Goal: Task Accomplishment & Management: Complete application form

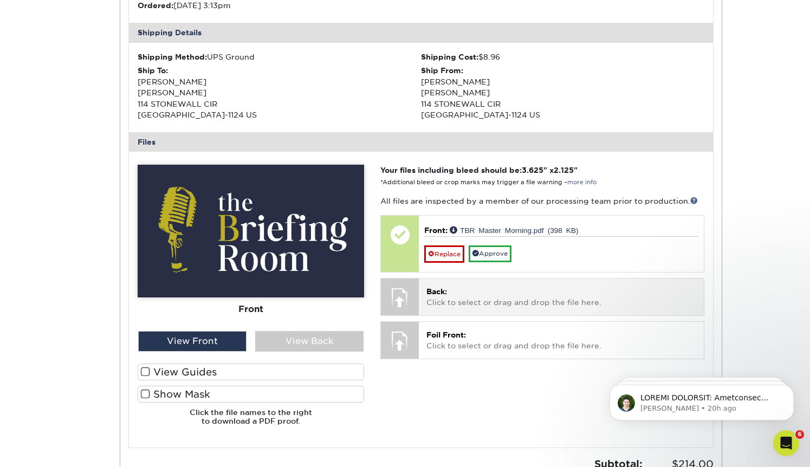
click at [447, 289] on span "Back:" at bounding box center [437, 291] width 21 height 9
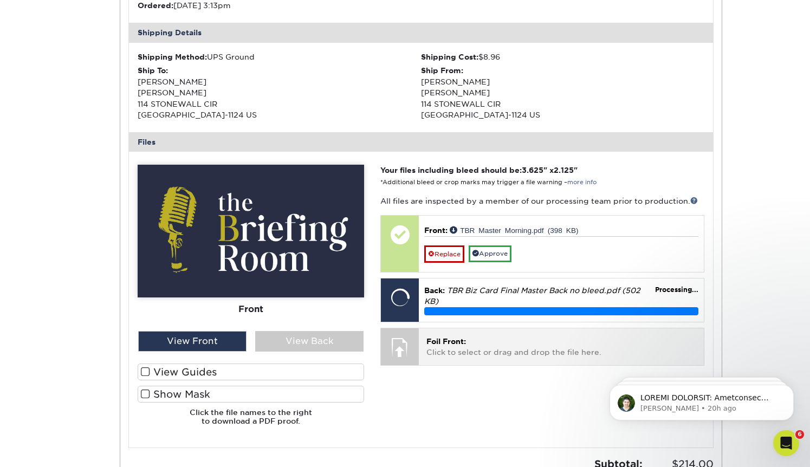
click at [500, 352] on p "Foil Front: Click to select or drag and drop the file here." at bounding box center [561, 347] width 269 height 22
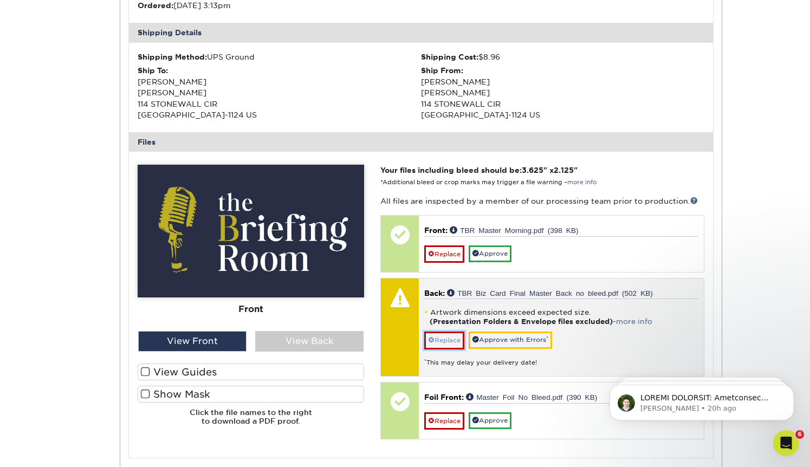
click at [445, 341] on link "Replace" at bounding box center [444, 340] width 40 height 17
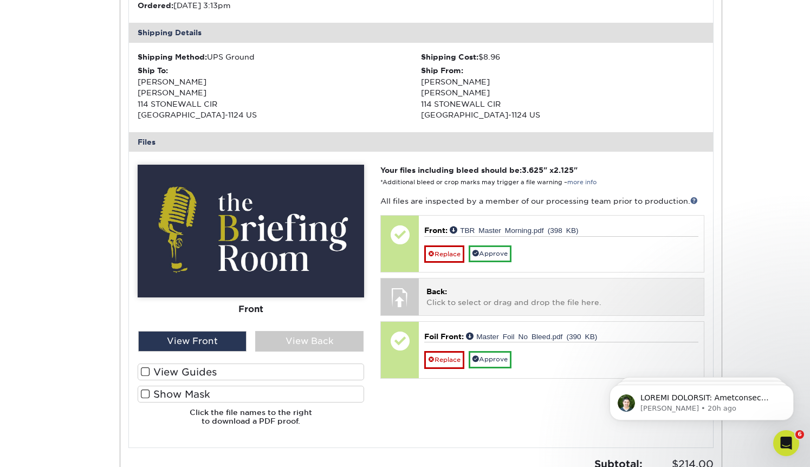
click at [442, 300] on p "Back: Click to select or drag and drop the file here." at bounding box center [561, 297] width 269 height 22
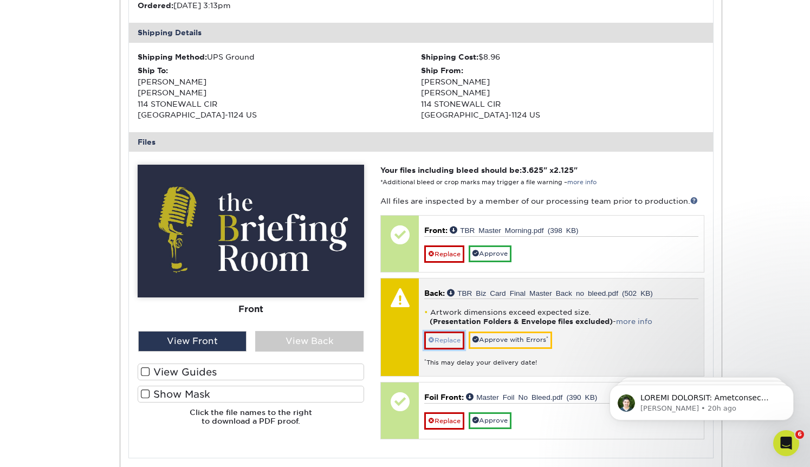
click at [452, 340] on link "Replace" at bounding box center [444, 340] width 40 height 17
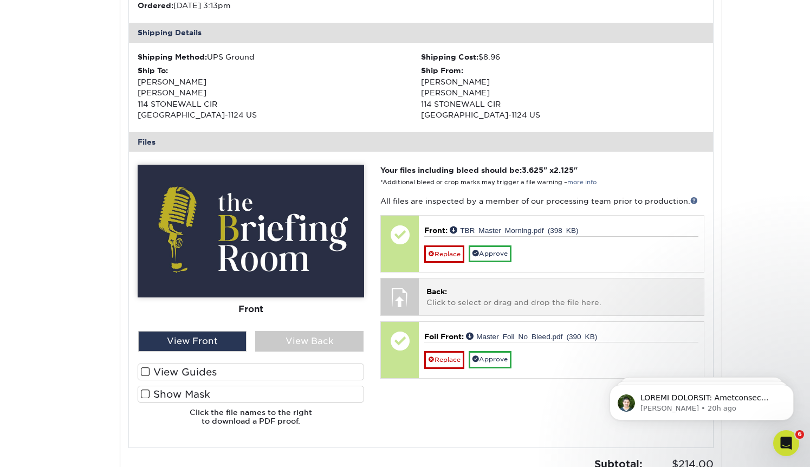
click at [443, 302] on p "Back: Click to select or drag and drop the file here." at bounding box center [561, 297] width 269 height 22
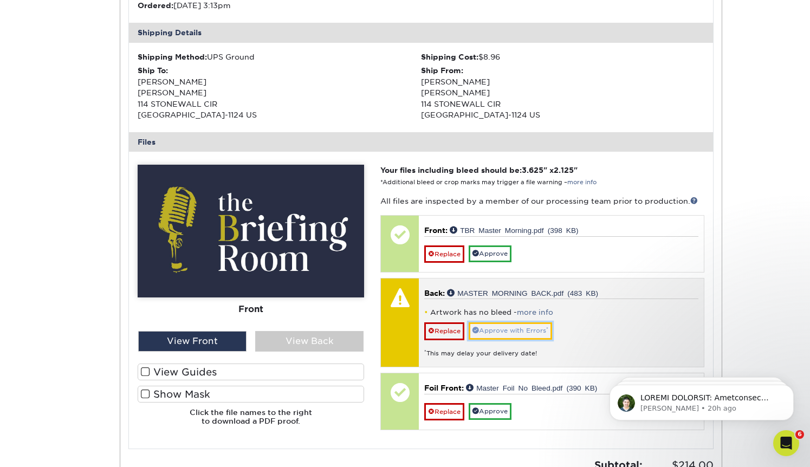
click at [519, 333] on link "Approve with Errors *" at bounding box center [510, 331] width 83 height 17
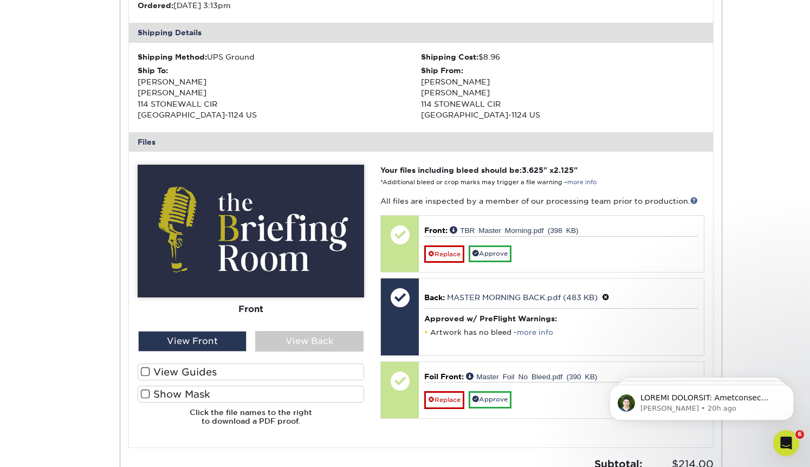
click at [144, 396] on span at bounding box center [145, 394] width 9 height 10
click at [0, 0] on input "Show Mask" at bounding box center [0, 0] width 0 height 0
click at [147, 397] on span at bounding box center [145, 394] width 9 height 10
click at [0, 0] on input "Show Mask" at bounding box center [0, 0] width 0 height 0
click at [143, 392] on span at bounding box center [145, 394] width 9 height 10
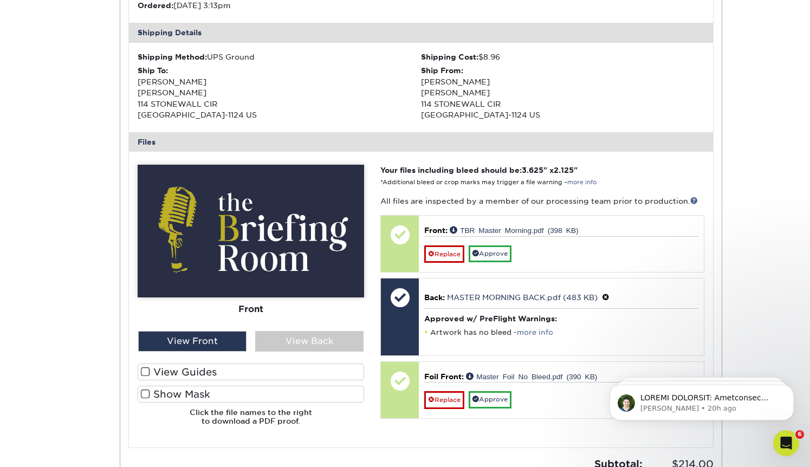
click at [0, 0] on input "Show Mask" at bounding box center [0, 0] width 0 height 0
click at [142, 371] on span at bounding box center [145, 372] width 9 height 10
click at [0, 0] on input "View Guides" at bounding box center [0, 0] width 0 height 0
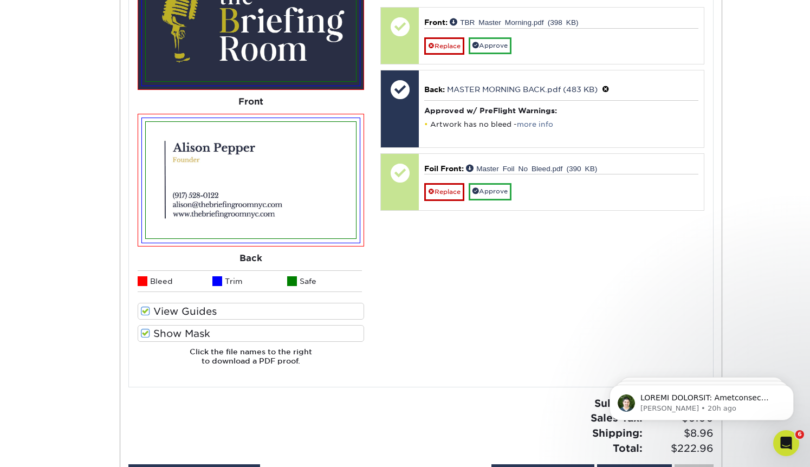
scroll to position [549, 0]
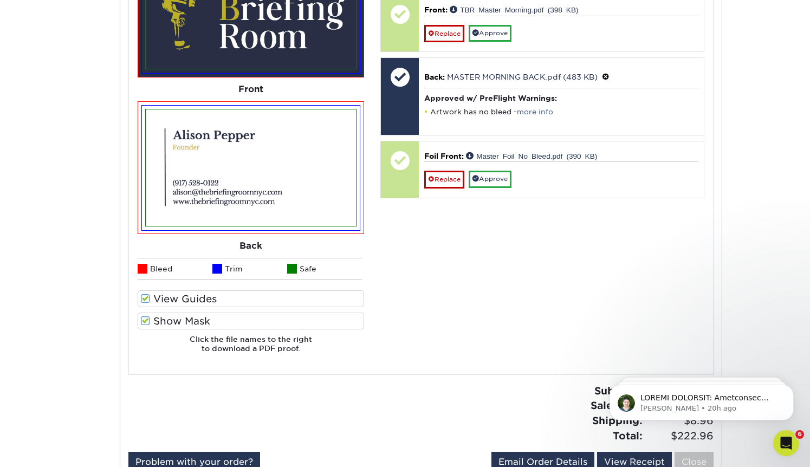
click at [141, 305] on label "View Guides" at bounding box center [251, 299] width 227 height 17
click at [0, 0] on input "View Guides" at bounding box center [0, 0] width 0 height 0
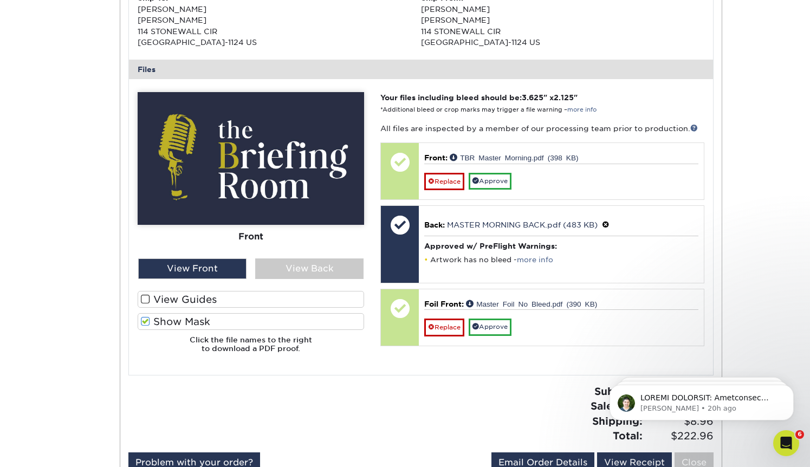
click at [146, 318] on span at bounding box center [145, 322] width 9 height 10
click at [0, 0] on input "Show Mask" at bounding box center [0, 0] width 0 height 0
click at [144, 320] on span at bounding box center [145, 322] width 9 height 10
click at [0, 0] on input "Show Mask" at bounding box center [0, 0] width 0 height 0
click at [144, 319] on span at bounding box center [145, 322] width 9 height 10
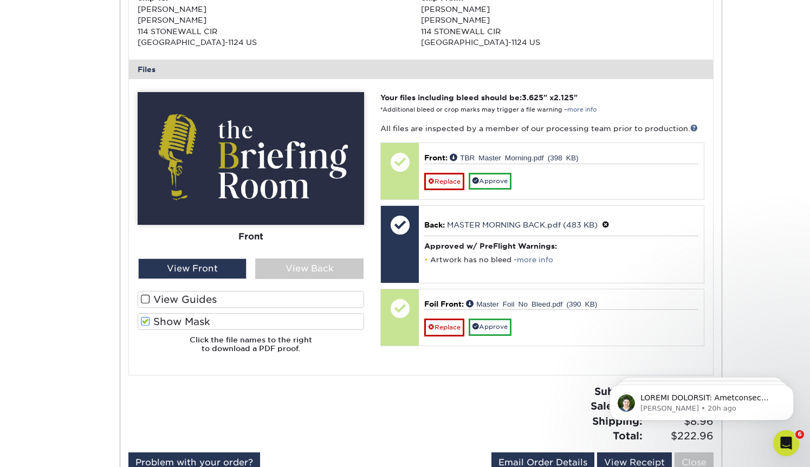
click at [0, 0] on input "Show Mask" at bounding box center [0, 0] width 0 height 0
click at [144, 319] on span at bounding box center [145, 322] width 9 height 10
click at [0, 0] on input "Show Mask" at bounding box center [0, 0] width 0 height 0
click at [144, 319] on span at bounding box center [145, 322] width 9 height 10
click at [0, 0] on input "Show Mask" at bounding box center [0, 0] width 0 height 0
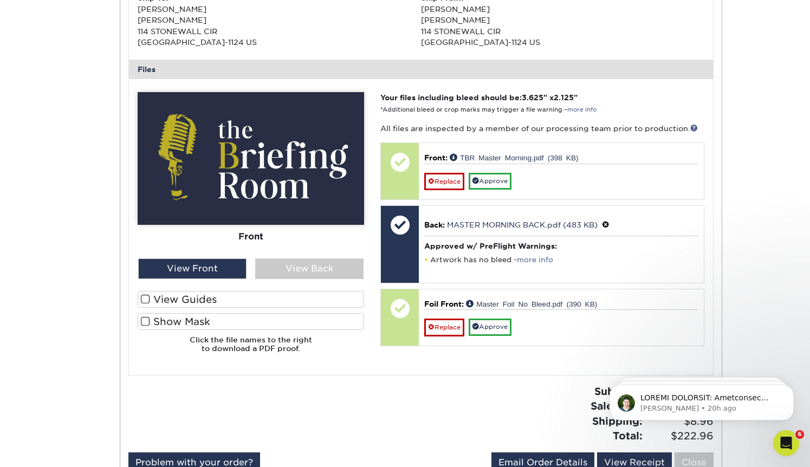
click at [146, 320] on span at bounding box center [145, 322] width 9 height 10
click at [0, 0] on input "Show Mask" at bounding box center [0, 0] width 0 height 0
click at [146, 320] on span at bounding box center [145, 322] width 9 height 10
click at [0, 0] on input "Show Mask" at bounding box center [0, 0] width 0 height 0
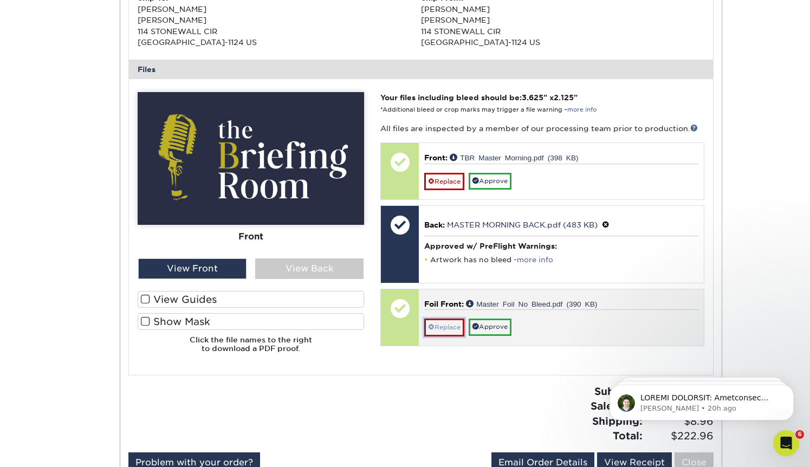
click at [442, 327] on link "Replace" at bounding box center [444, 327] width 40 height 17
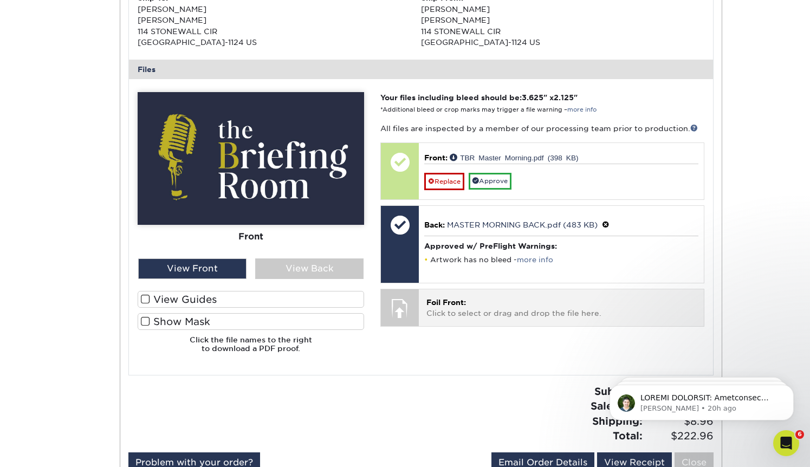
click at [441, 308] on p "Foil Front: Click to select or drag and drop the file here." at bounding box center [561, 308] width 269 height 22
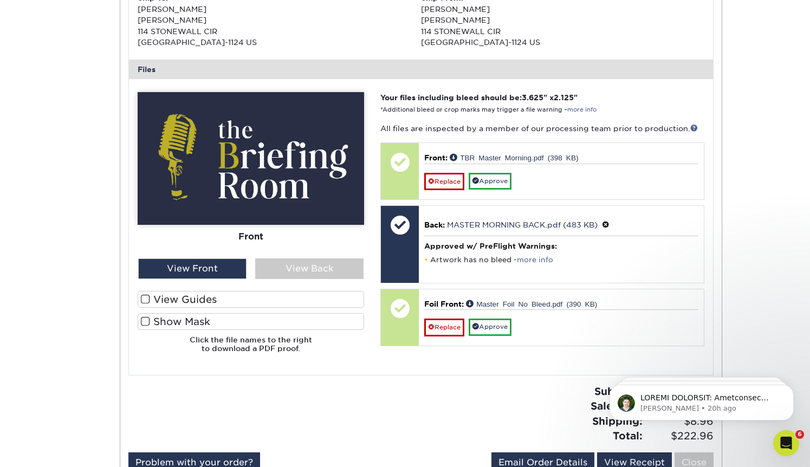
click at [143, 319] on span at bounding box center [145, 322] width 9 height 10
click at [0, 0] on input "Show Mask" at bounding box center [0, 0] width 0 height 0
click at [144, 321] on span at bounding box center [145, 322] width 9 height 10
click at [0, 0] on input "Show Mask" at bounding box center [0, 0] width 0 height 0
click at [145, 321] on span at bounding box center [145, 322] width 9 height 10
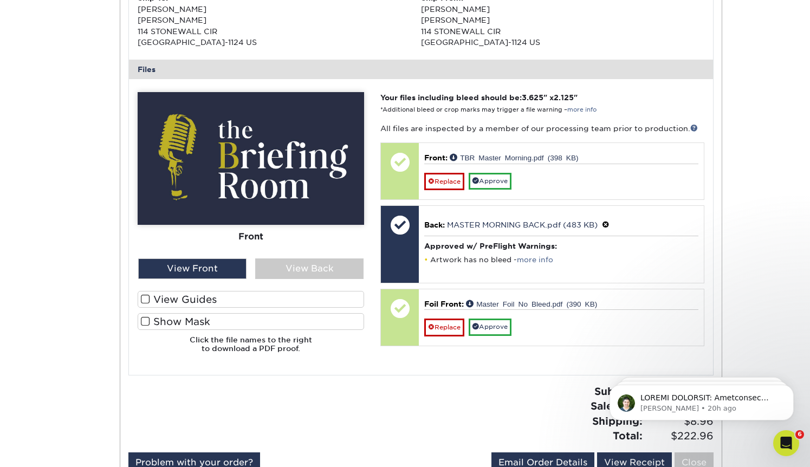
click at [0, 0] on input "Show Mask" at bounding box center [0, 0] width 0 height 0
click at [145, 300] on span at bounding box center [145, 299] width 9 height 10
click at [0, 0] on input "View Guides" at bounding box center [0, 0] width 0 height 0
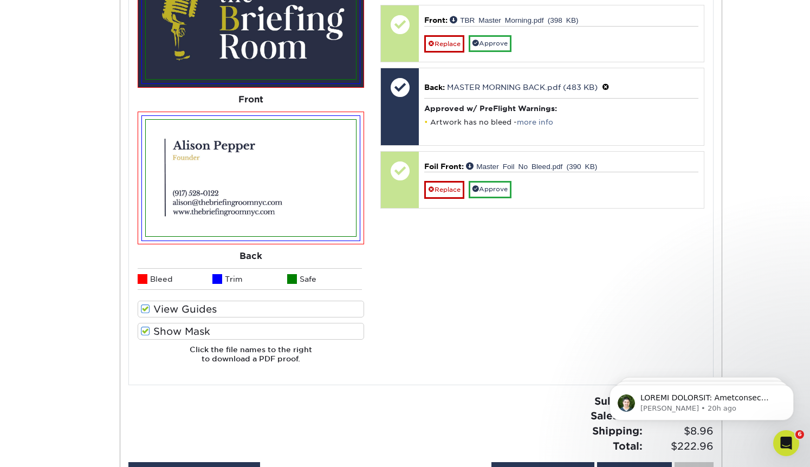
click at [145, 308] on span at bounding box center [145, 309] width 9 height 10
click at [0, 0] on input "View Guides" at bounding box center [0, 0] width 0 height 0
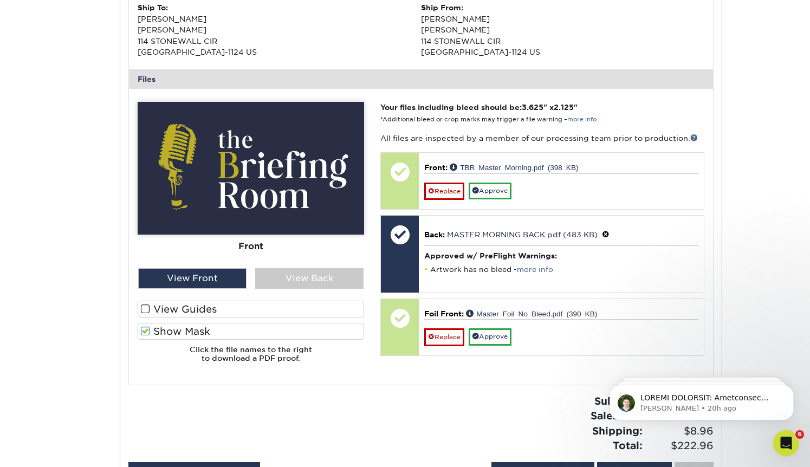
click at [144, 330] on span at bounding box center [145, 331] width 9 height 10
click at [0, 0] on input "Show Mask" at bounding box center [0, 0] width 0 height 0
click at [325, 281] on div "View Back" at bounding box center [309, 278] width 108 height 21
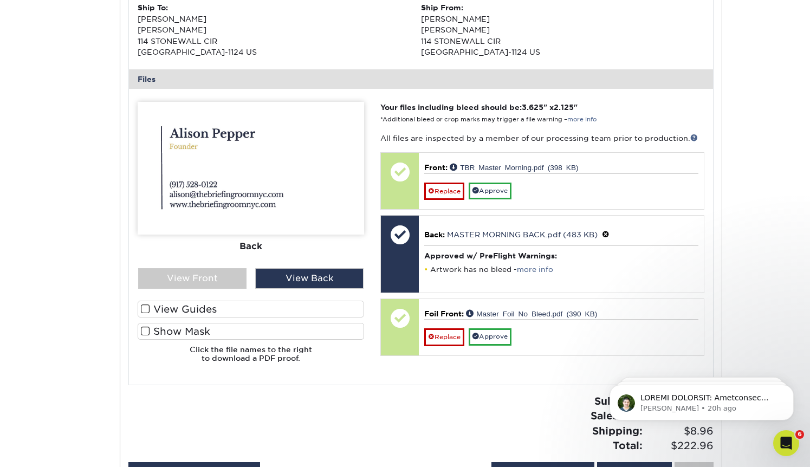
click at [146, 332] on span at bounding box center [145, 331] width 9 height 10
click at [0, 0] on input "Show Mask" at bounding box center [0, 0] width 0 height 0
click at [146, 332] on span at bounding box center [145, 331] width 9 height 10
click at [0, 0] on input "Show Mask" at bounding box center [0, 0] width 0 height 0
click at [185, 274] on div "View Front" at bounding box center [192, 278] width 108 height 21
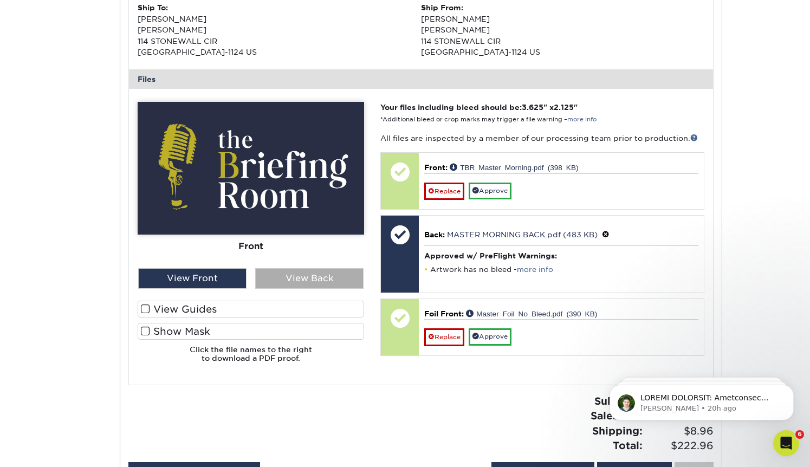
click at [331, 287] on div "View Back" at bounding box center [309, 278] width 108 height 21
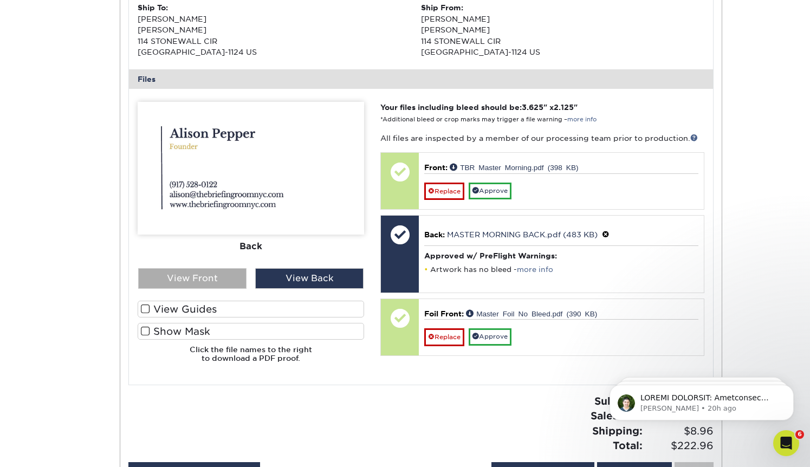
click at [160, 278] on div "View Front" at bounding box center [192, 278] width 108 height 21
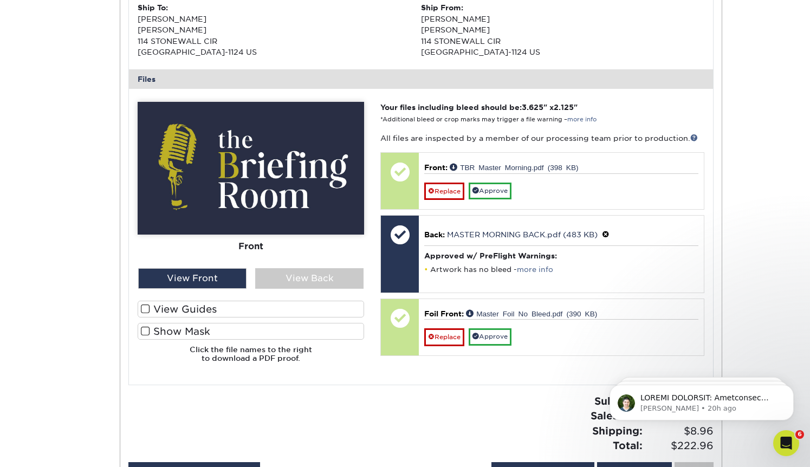
click at [143, 332] on span at bounding box center [145, 331] width 9 height 10
click at [0, 0] on input "Show Mask" at bounding box center [0, 0] width 0 height 0
click at [145, 331] on span at bounding box center [145, 331] width 9 height 10
click at [0, 0] on input "Show Mask" at bounding box center [0, 0] width 0 height 0
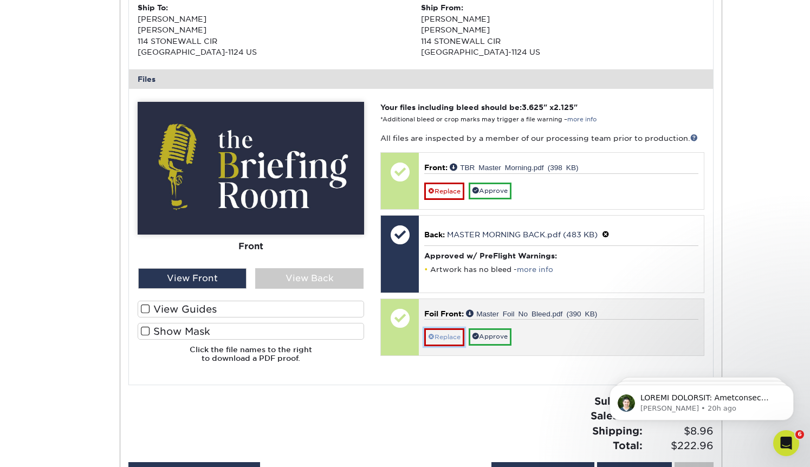
click at [441, 337] on link "Replace" at bounding box center [444, 336] width 40 height 17
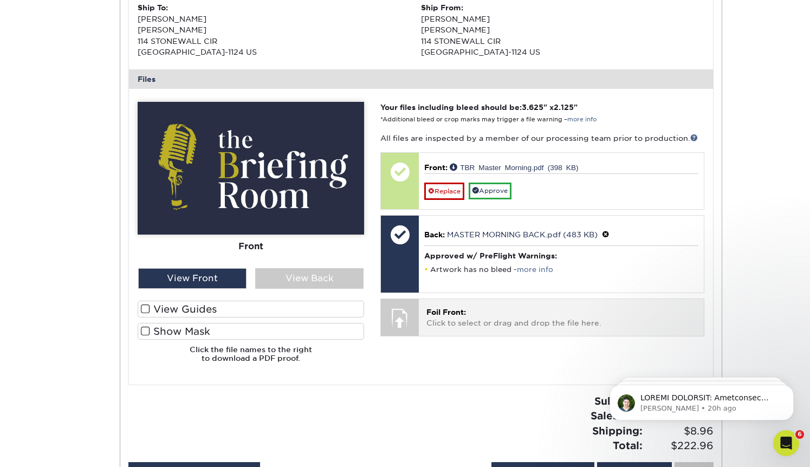
click at [435, 308] on span "Foil Front:" at bounding box center [447, 312] width 40 height 9
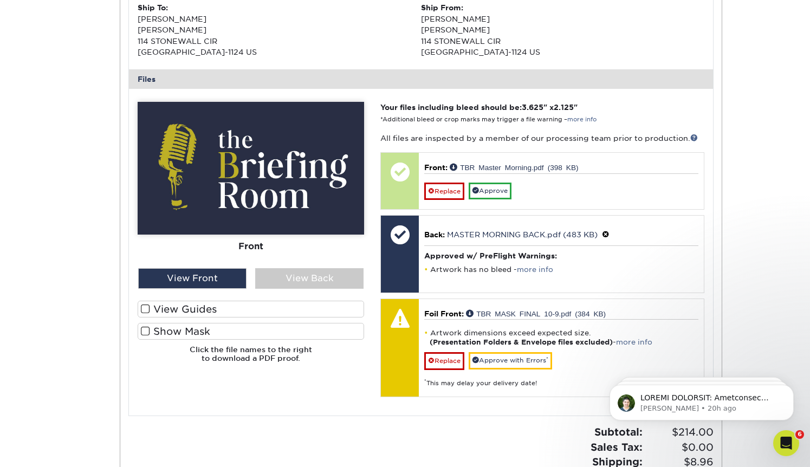
click at [144, 330] on span at bounding box center [145, 331] width 9 height 10
click at [0, 0] on input "Show Mask" at bounding box center [0, 0] width 0 height 0
click at [144, 330] on span at bounding box center [145, 331] width 9 height 10
click at [0, 0] on input "Show Mask" at bounding box center [0, 0] width 0 height 0
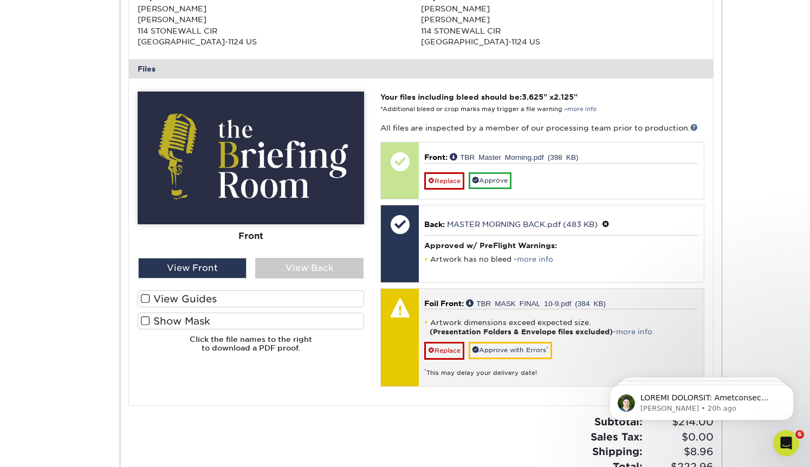
scroll to position [399, 0]
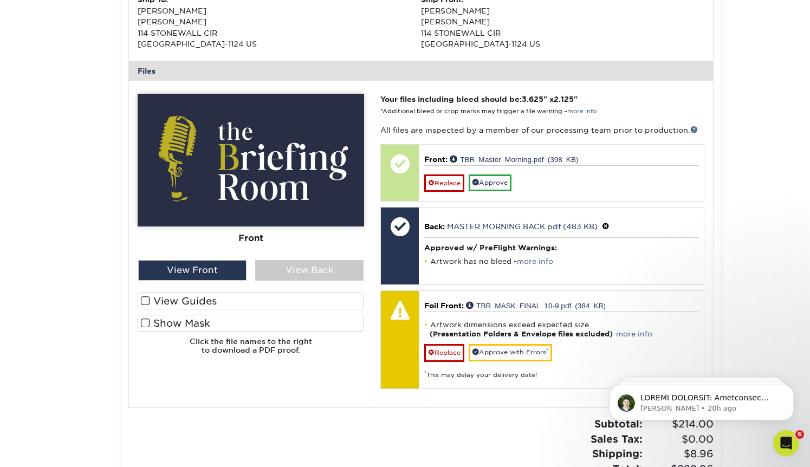
click at [450, 398] on div "Please Upload Your Files We accept: PDF , JPEG 1 or TIFF 1 files. Submitting AI…" at bounding box center [421, 244] width 583 height 310
click at [147, 324] on span at bounding box center [145, 323] width 9 height 10
click at [0, 0] on input "Show Mask" at bounding box center [0, 0] width 0 height 0
click at [147, 324] on span at bounding box center [145, 323] width 9 height 10
click at [0, 0] on input "Show Mask" at bounding box center [0, 0] width 0 height 0
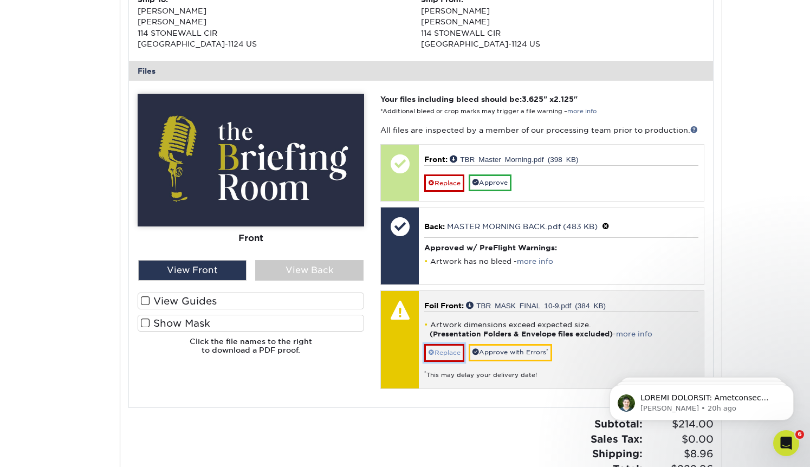
click at [449, 353] on link "Replace" at bounding box center [444, 352] width 40 height 17
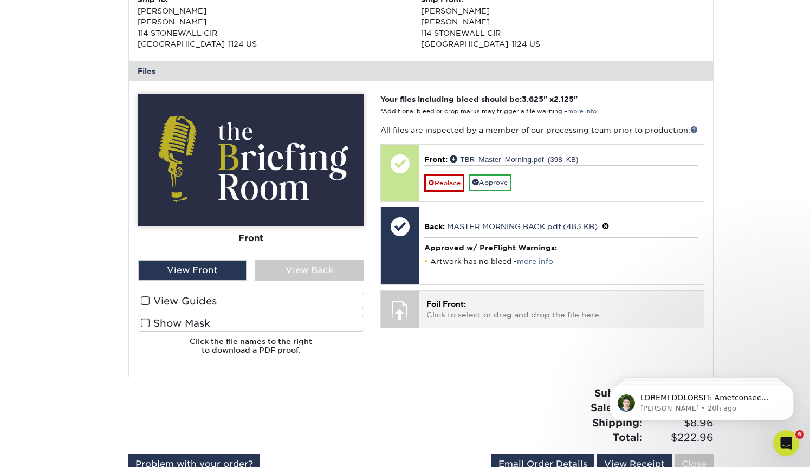
click at [455, 307] on span "Foil Front:" at bounding box center [447, 304] width 40 height 9
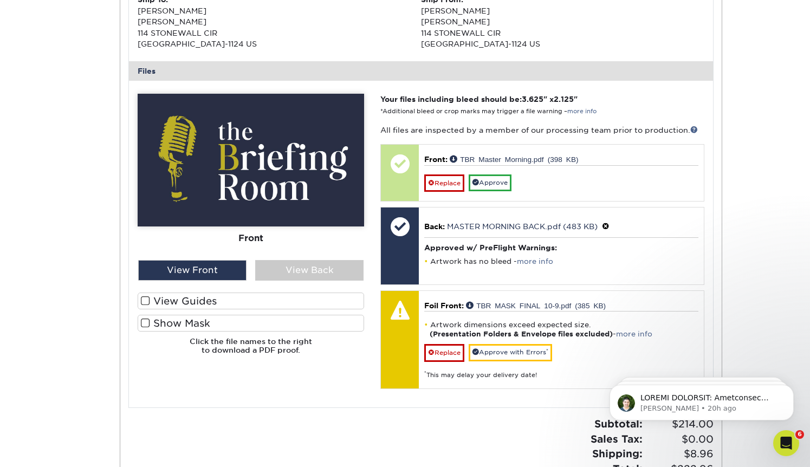
click at [143, 322] on span at bounding box center [145, 323] width 9 height 10
click at [0, 0] on input "Show Mask" at bounding box center [0, 0] width 0 height 0
click at [143, 322] on span at bounding box center [145, 323] width 9 height 10
click at [0, 0] on input "Show Mask" at bounding box center [0, 0] width 0 height 0
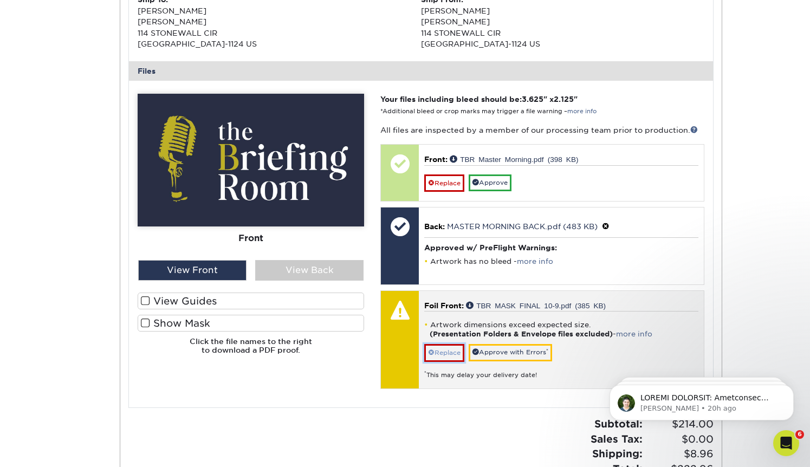
click at [441, 352] on link "Replace" at bounding box center [444, 352] width 40 height 17
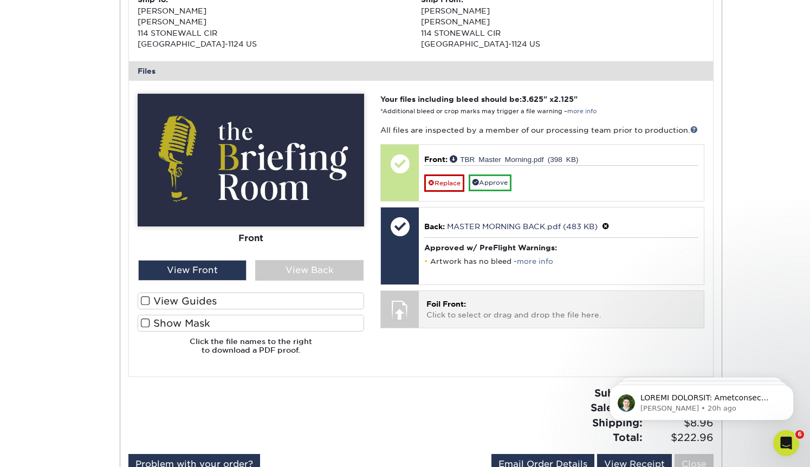
click at [439, 311] on p "Foil Front: Click to select or drag and drop the file here." at bounding box center [561, 310] width 269 height 22
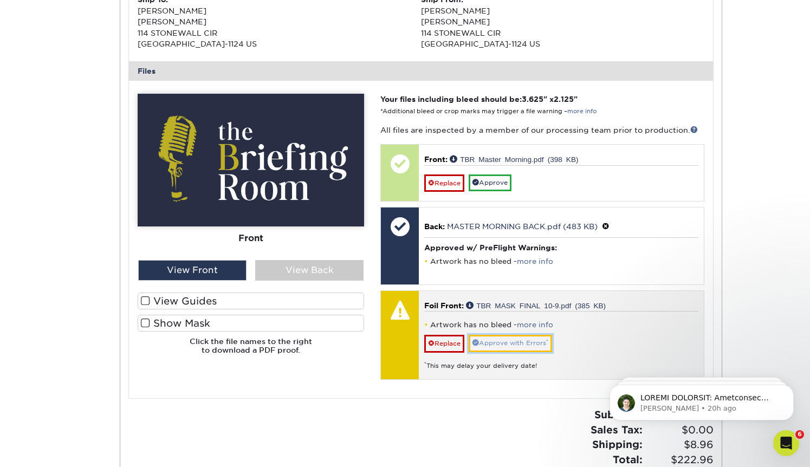
click at [518, 341] on link "Approve with Errors *" at bounding box center [510, 343] width 83 height 17
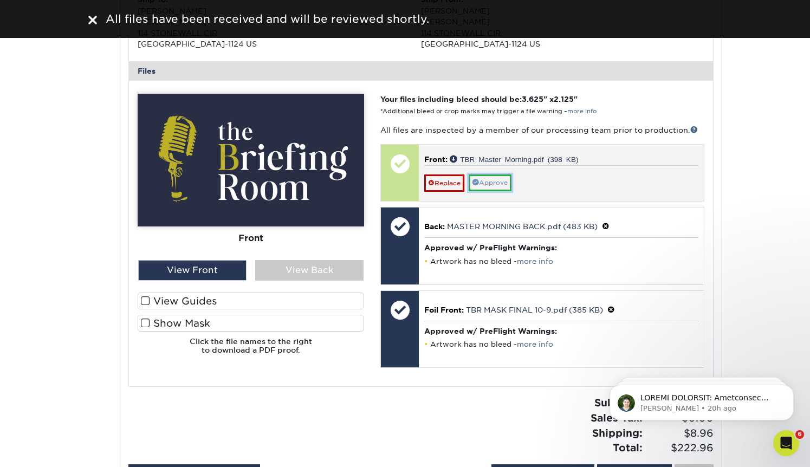
click at [492, 181] on link "Approve" at bounding box center [490, 183] width 43 height 17
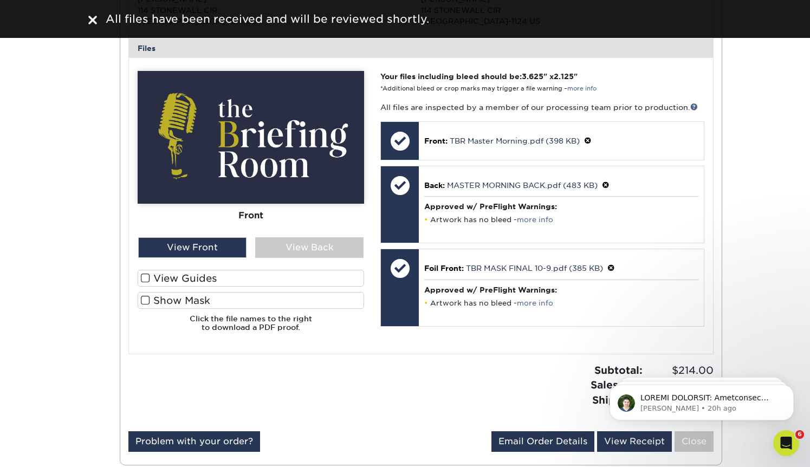
scroll to position [428, 0]
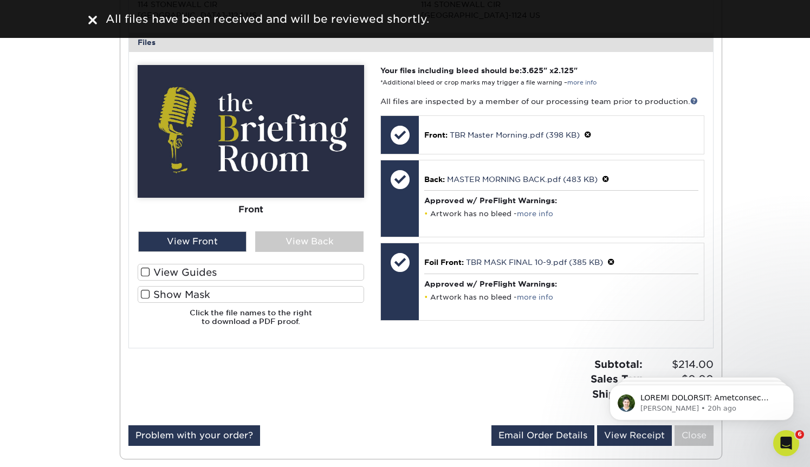
click at [146, 293] on span at bounding box center [145, 294] width 9 height 10
click at [0, 0] on input "Show Mask" at bounding box center [0, 0] width 0 height 0
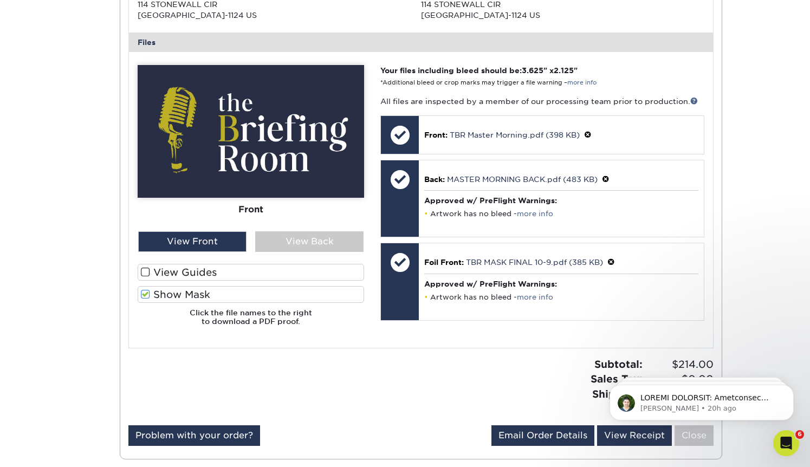
click at [146, 293] on span at bounding box center [145, 294] width 9 height 10
click at [0, 0] on input "Show Mask" at bounding box center [0, 0] width 0 height 0
click at [146, 293] on span at bounding box center [145, 294] width 9 height 10
click at [0, 0] on input "Show Mask" at bounding box center [0, 0] width 0 height 0
click at [146, 293] on span at bounding box center [145, 294] width 9 height 10
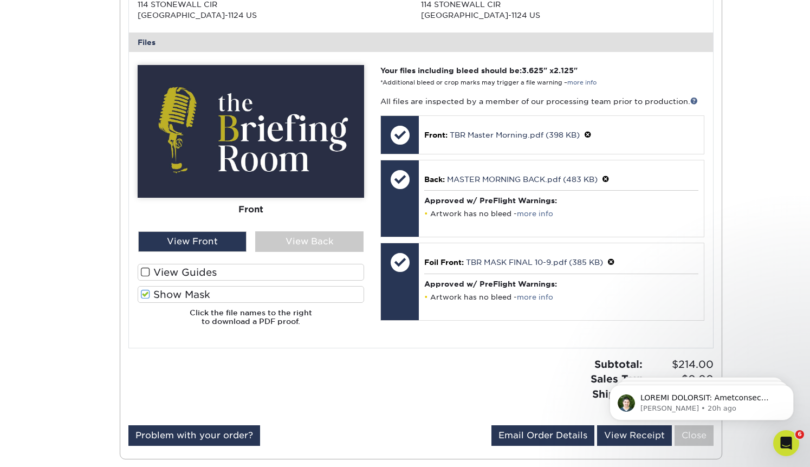
click at [0, 0] on input "Show Mask" at bounding box center [0, 0] width 0 height 0
click at [145, 295] on span at bounding box center [145, 294] width 9 height 10
click at [0, 0] on input "Show Mask" at bounding box center [0, 0] width 0 height 0
click at [145, 295] on span at bounding box center [145, 294] width 9 height 10
click at [0, 0] on input "Show Mask" at bounding box center [0, 0] width 0 height 0
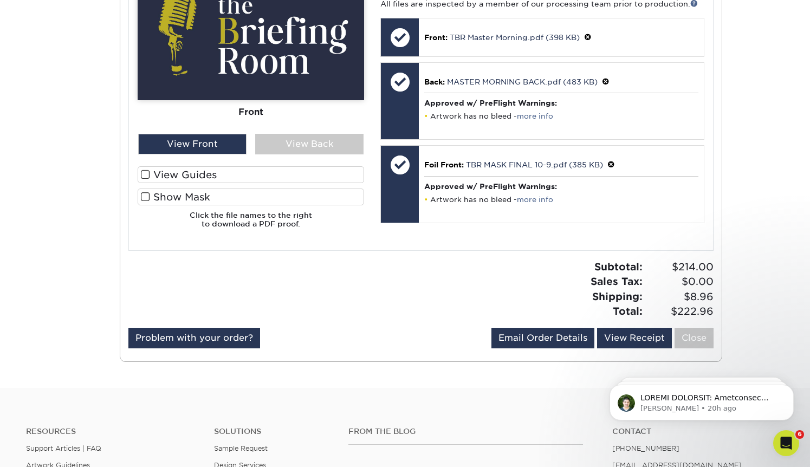
scroll to position [527, 0]
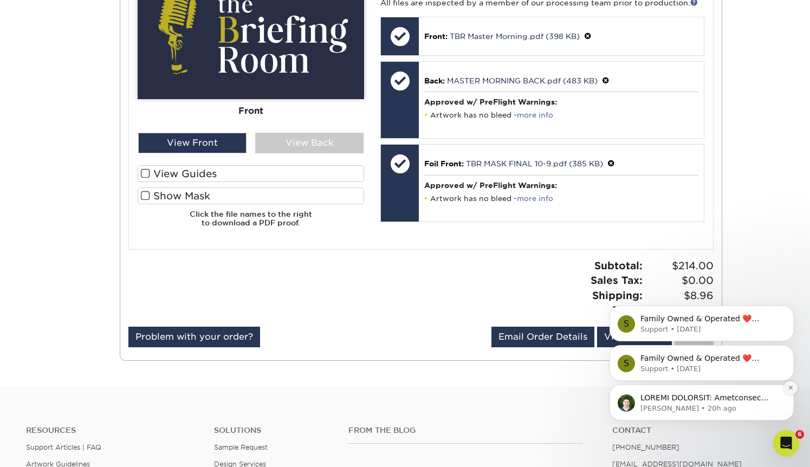
click at [790, 389] on icon "Dismiss notification" at bounding box center [791, 388] width 6 height 6
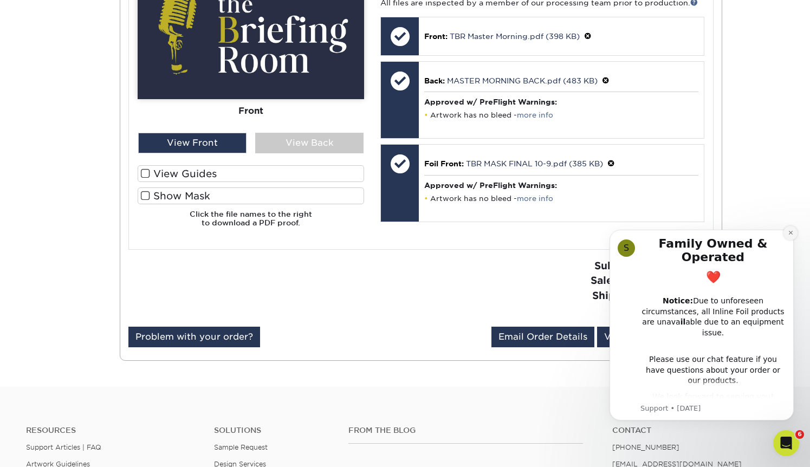
drag, startPoint x: 789, startPoint y: 232, endPoint x: 1389, endPoint y: 448, distance: 637.3
click at [789, 232] on icon "Dismiss notification" at bounding box center [791, 233] width 6 height 6
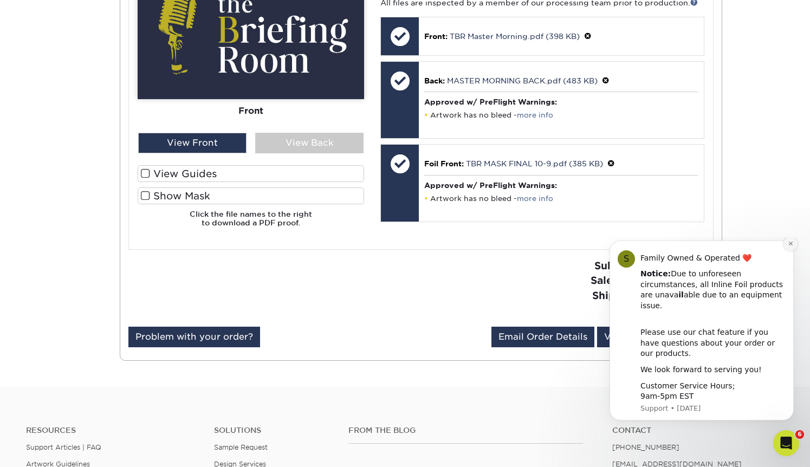
click at [789, 247] on icon "Dismiss notification" at bounding box center [791, 244] width 6 height 6
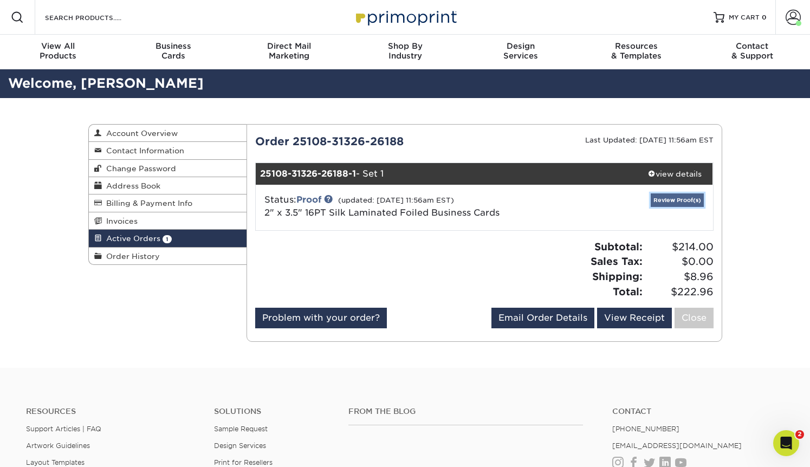
click at [682, 200] on link "Review Proof(s)" at bounding box center [677, 201] width 53 height 14
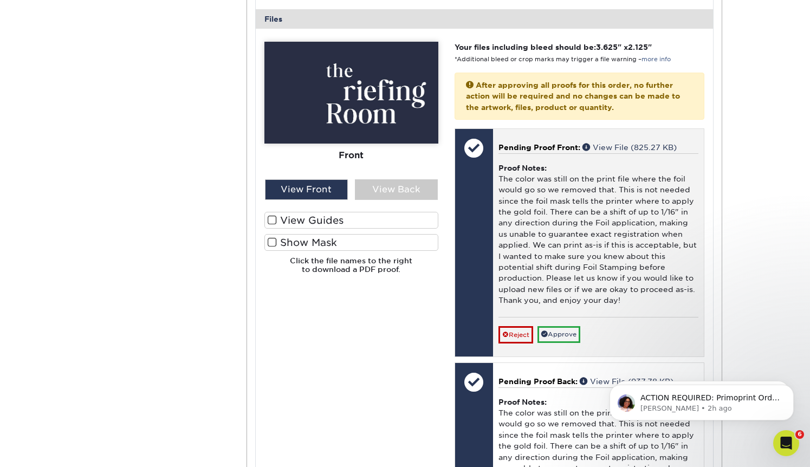
scroll to position [448, 0]
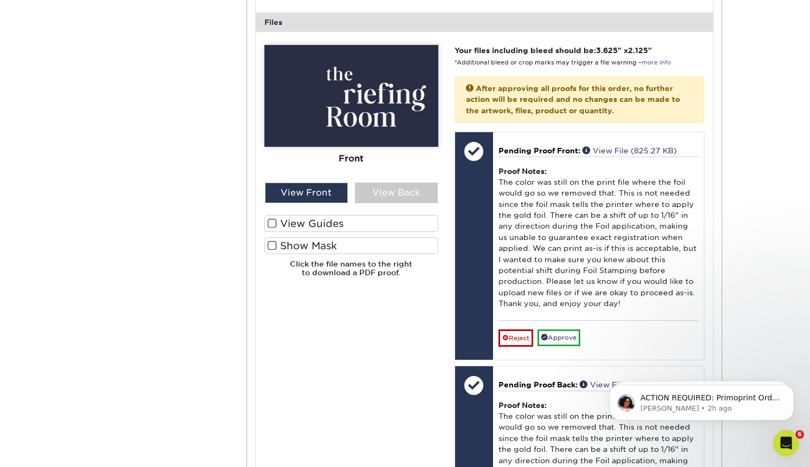
click at [267, 246] on label "Show Mask" at bounding box center [352, 245] width 174 height 17
click at [0, 0] on input "Show Mask" at bounding box center [0, 0] width 0 height 0
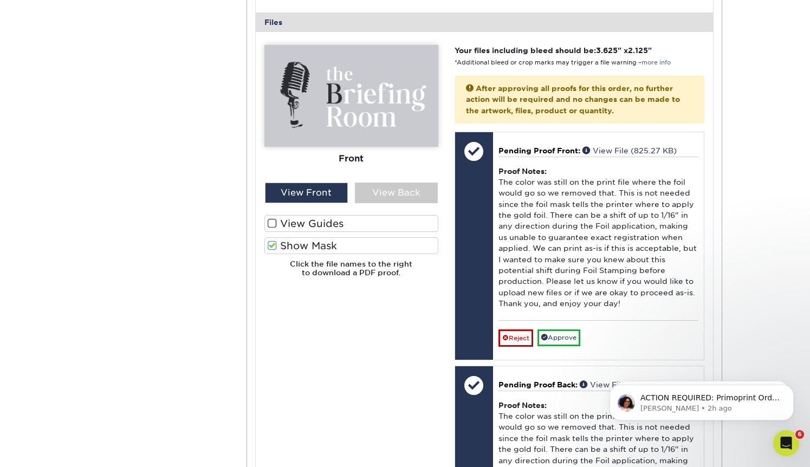
click at [273, 247] on span at bounding box center [272, 246] width 9 height 10
click at [0, 0] on input "Show Mask" at bounding box center [0, 0] width 0 height 0
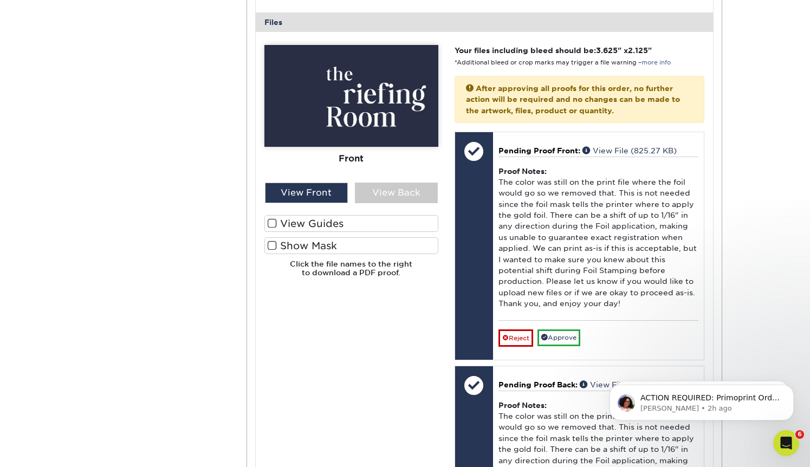
click at [273, 247] on span at bounding box center [272, 246] width 9 height 10
click at [0, 0] on input "Show Mask" at bounding box center [0, 0] width 0 height 0
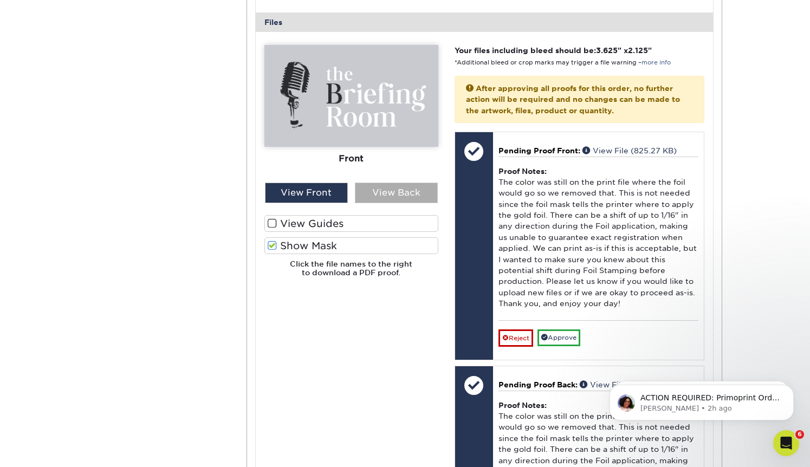
click at [377, 196] on div "View Back" at bounding box center [396, 193] width 83 height 21
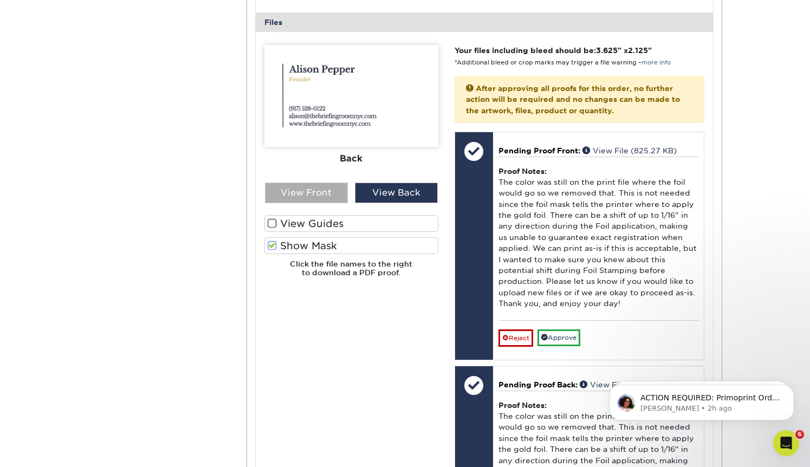
click at [315, 197] on div "View Front" at bounding box center [306, 193] width 83 height 21
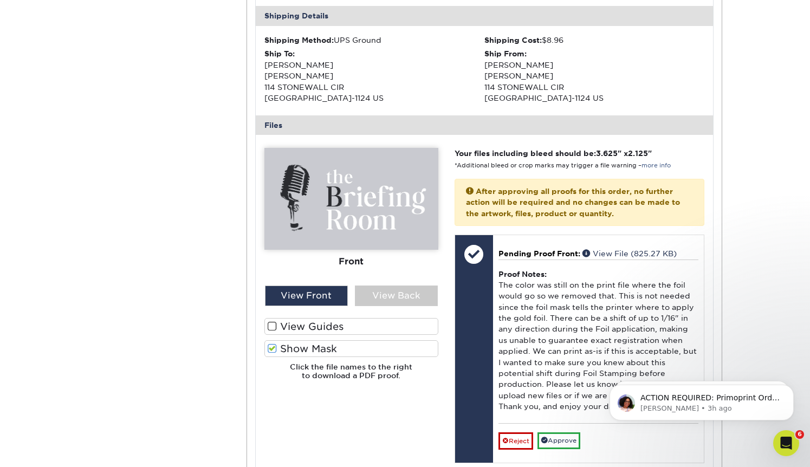
scroll to position [344, 0]
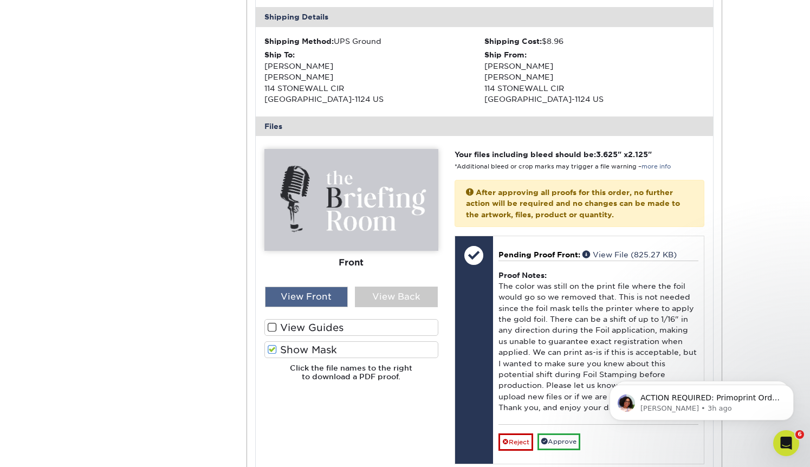
click at [296, 296] on div "View Front" at bounding box center [306, 297] width 83 height 21
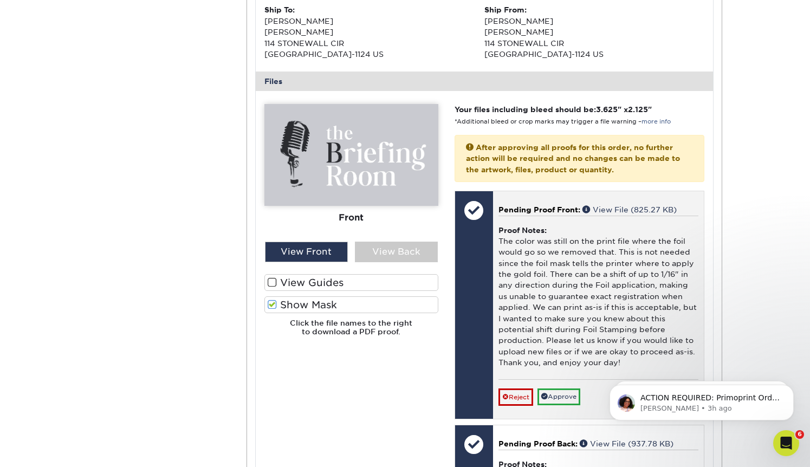
scroll to position [402, 0]
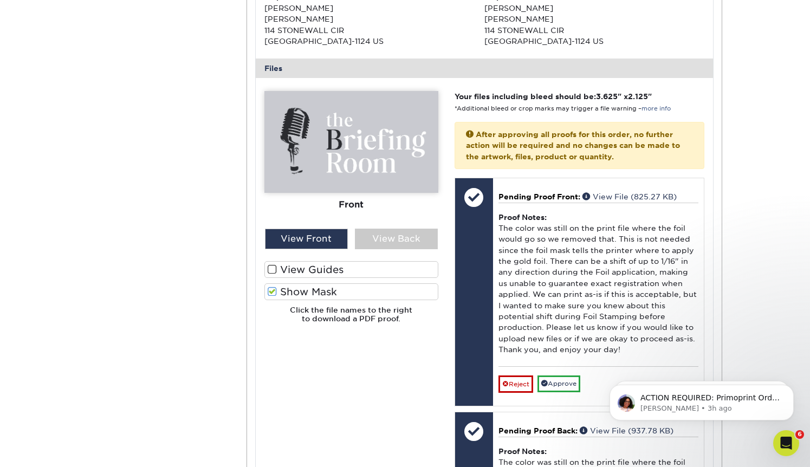
click at [274, 292] on span at bounding box center [272, 292] width 9 height 10
click at [0, 0] on input "Show Mask" at bounding box center [0, 0] width 0 height 0
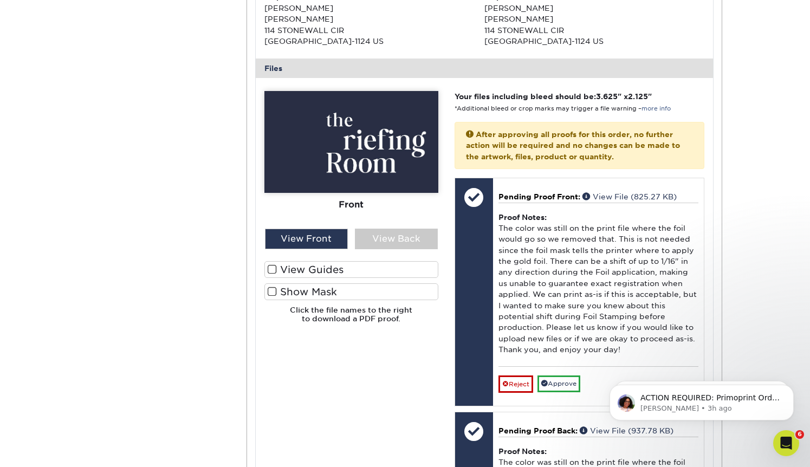
click at [274, 292] on span at bounding box center [272, 292] width 9 height 10
click at [0, 0] on input "Show Mask" at bounding box center [0, 0] width 0 height 0
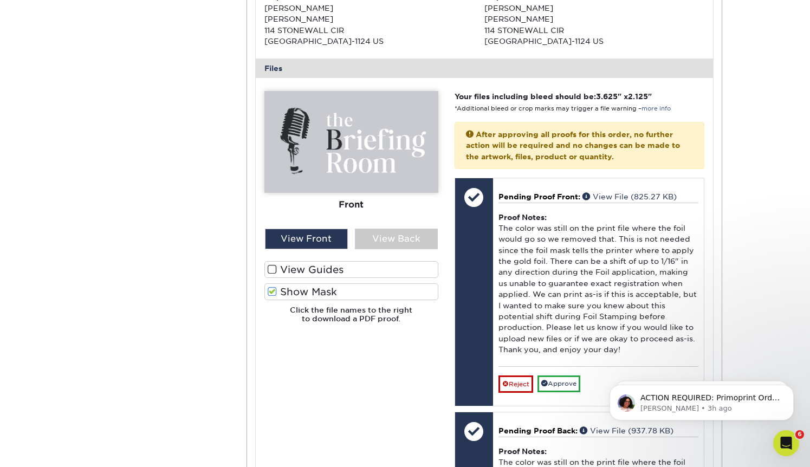
click at [270, 293] on span at bounding box center [272, 292] width 9 height 10
click at [0, 0] on input "Show Mask" at bounding box center [0, 0] width 0 height 0
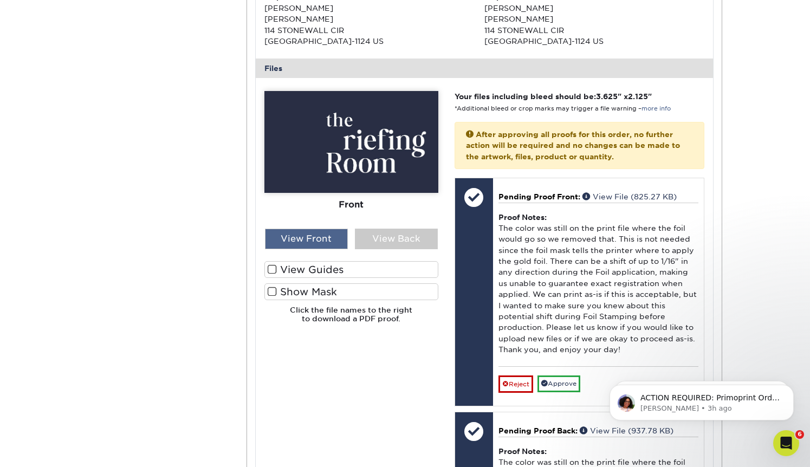
click at [297, 236] on div "View Front" at bounding box center [306, 239] width 83 height 21
click at [273, 287] on span at bounding box center [272, 292] width 9 height 10
click at [0, 0] on input "Show Mask" at bounding box center [0, 0] width 0 height 0
